Goal: Information Seeking & Learning: Learn about a topic

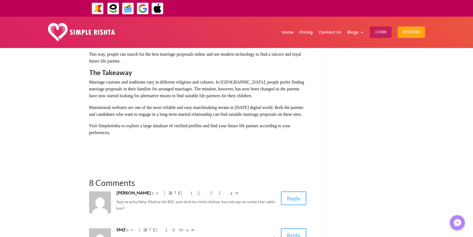
scroll to position [574, 0]
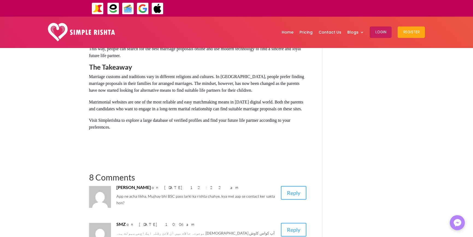
click at [104, 118] on span "Visit Simplerishta to explore a large database of verified profiles and find yo…" at bounding box center [190, 123] width 202 height 11
drag, startPoint x: 141, startPoint y: 175, endPoint x: 171, endPoint y: 175, distance: 30.1
click at [171, 193] on p "App ne acha likha. Mujhay bhi BSC pass larki ka rishta chahye. kya mei aap se c…" at bounding box center [196, 199] width 160 height 13
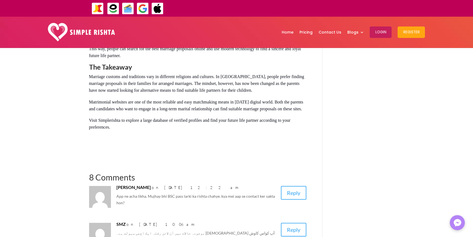
click at [179, 193] on p "App ne acha likha. Mujhay bhi BSC pass larki ka rishta chahye. kya mei aap se c…" at bounding box center [196, 199] width 160 height 13
drag, startPoint x: 167, startPoint y: 178, endPoint x: 178, endPoint y: 176, distance: 11.6
click at [178, 193] on p "App ne acha likha. Mujhay bhi BSC pass larki ka rishta chahye. kya mei aap se c…" at bounding box center [196, 199] width 160 height 13
drag, startPoint x: 189, startPoint y: 176, endPoint x: 203, endPoint y: 174, distance: 14.9
click at [200, 193] on p "App ne acha likha. Mujhay bhi BSC pass larki ka rishta chahye. kya mei aap se c…" at bounding box center [196, 199] width 160 height 13
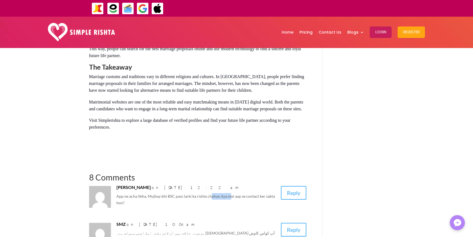
drag, startPoint x: 219, startPoint y: 173, endPoint x: 228, endPoint y: 173, distance: 9.0
click at [228, 193] on p "App ne acha likha. Mujhay bhi BSC pass larki ka rishta chahye. kya mei aap se c…" at bounding box center [196, 199] width 160 height 13
click at [202, 193] on p "App ne acha likha. Mujhay bhi BSC pass larki ka rishta chahye. kya mei aap se c…" at bounding box center [196, 199] width 160 height 13
drag, startPoint x: 207, startPoint y: 174, endPoint x: 214, endPoint y: 175, distance: 6.6
click at [214, 193] on p "App ne acha likha. Mujhay bhi BSC pass larki ka rishta chahye. kya mei aap se c…" at bounding box center [196, 199] width 160 height 13
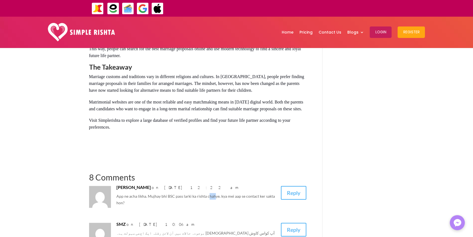
click at [207, 193] on p "App ne acha likha. Mujhay bhi BSC pass larki ka rishta chahye. kya mei aap se c…" at bounding box center [196, 199] width 160 height 13
click at [232, 193] on p "App ne acha likha. Mujhay bhi BSC pass larki ka rishta chahye. kya mei aap se c…" at bounding box center [196, 199] width 160 height 13
drag, startPoint x: 218, startPoint y: 175, endPoint x: 244, endPoint y: 175, distance: 25.7
click at [244, 193] on p "App ne acha likha. Mujhay bhi BSC pass larki ka rishta chahye. kya mei aap se c…" at bounding box center [196, 199] width 160 height 13
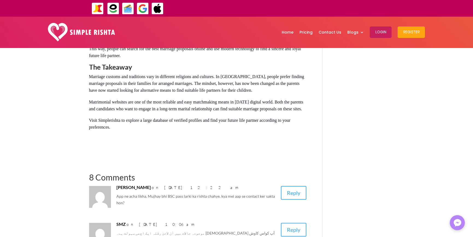
click at [253, 193] on p "App ne acha likha. Mujhay bhi BSC pass larki ka rishta chahye. kya mei aap se c…" at bounding box center [196, 199] width 160 height 13
click at [220, 193] on p "App ne acha likha. Mujhay bhi BSC pass larki ka rishta chahye. kya mei aap se c…" at bounding box center [196, 199] width 160 height 13
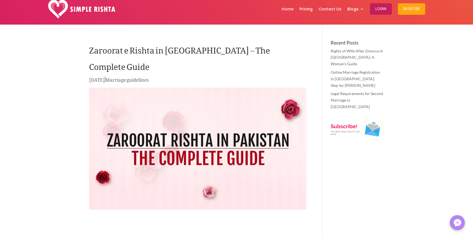
scroll to position [0, 0]
